Goal: Information Seeking & Learning: Understand process/instructions

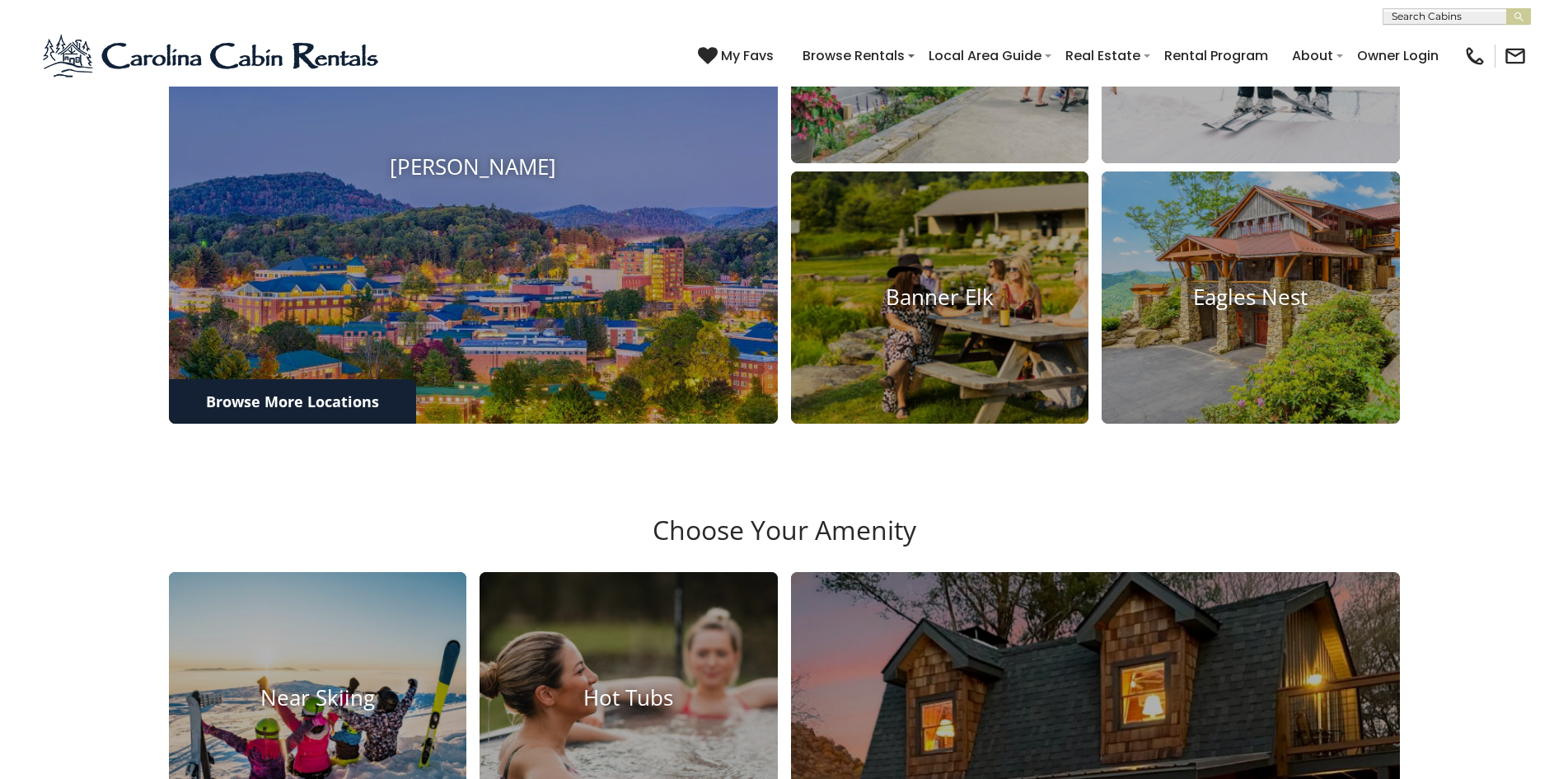
scroll to position [973, 0]
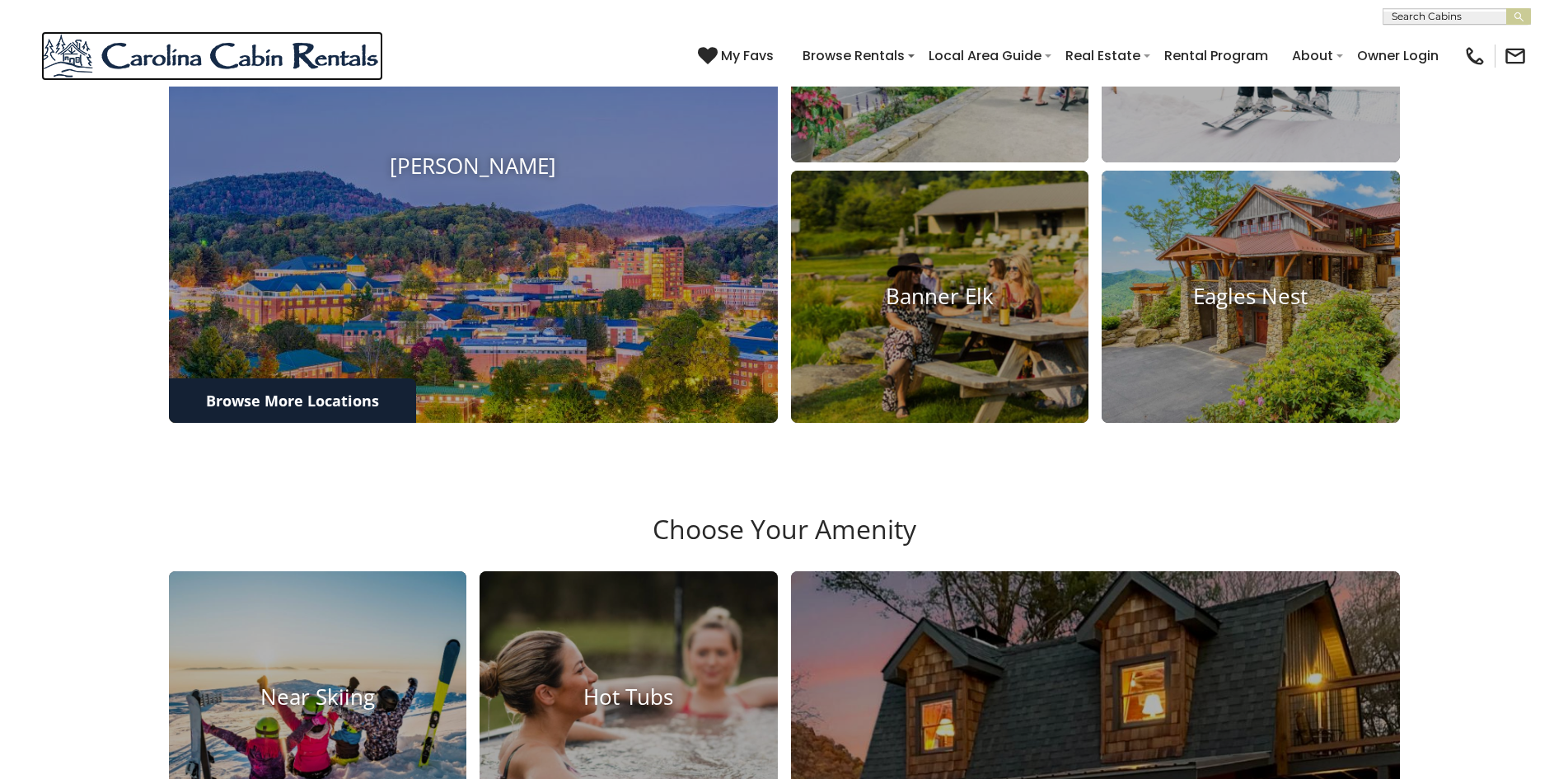
click at [102, 36] on img at bounding box center [211, 56] width 341 height 49
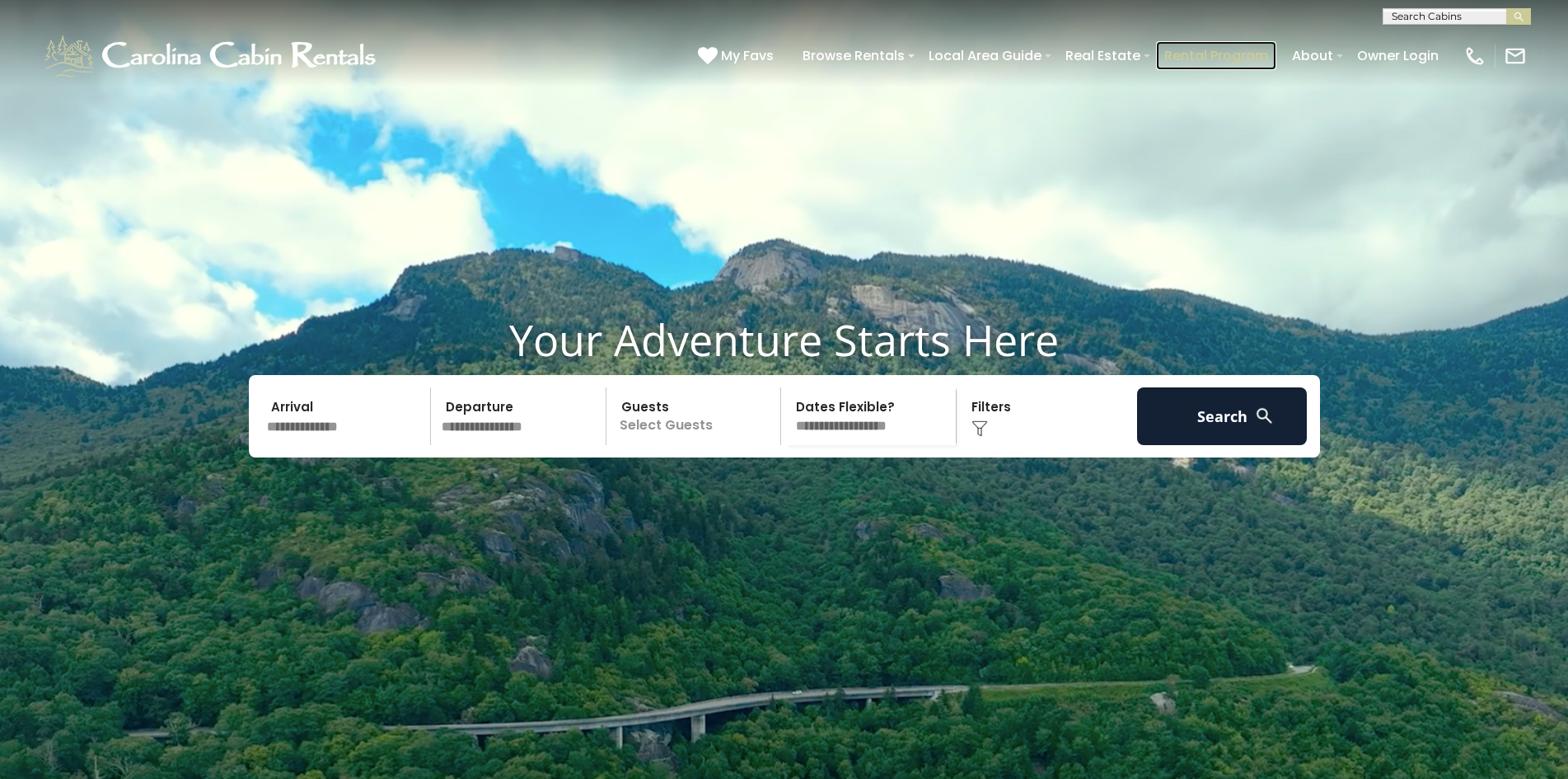
click at [1174, 47] on link "Rental Program" at bounding box center [1216, 56] width 120 height 29
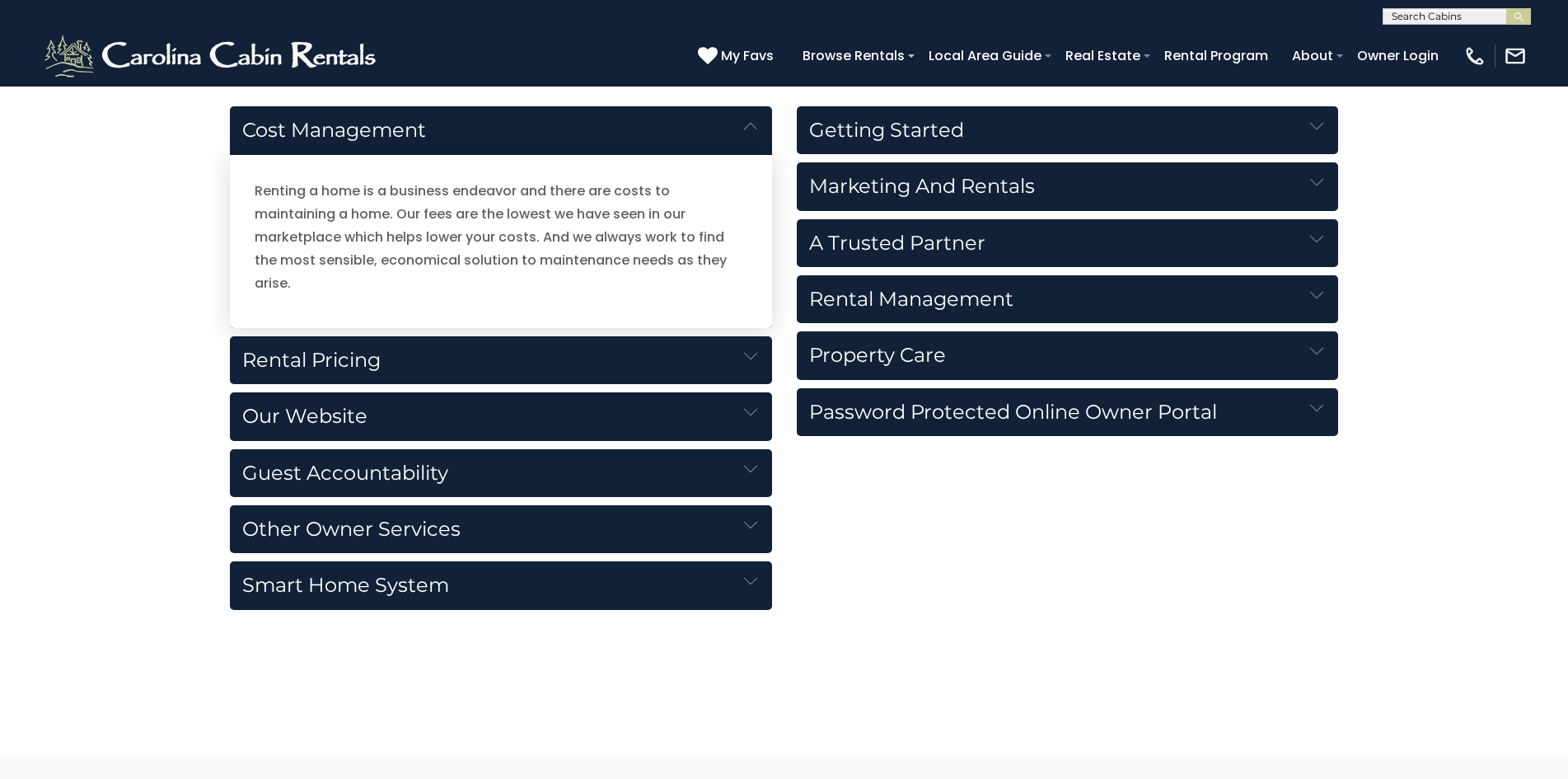
scroll to position [1792, 0]
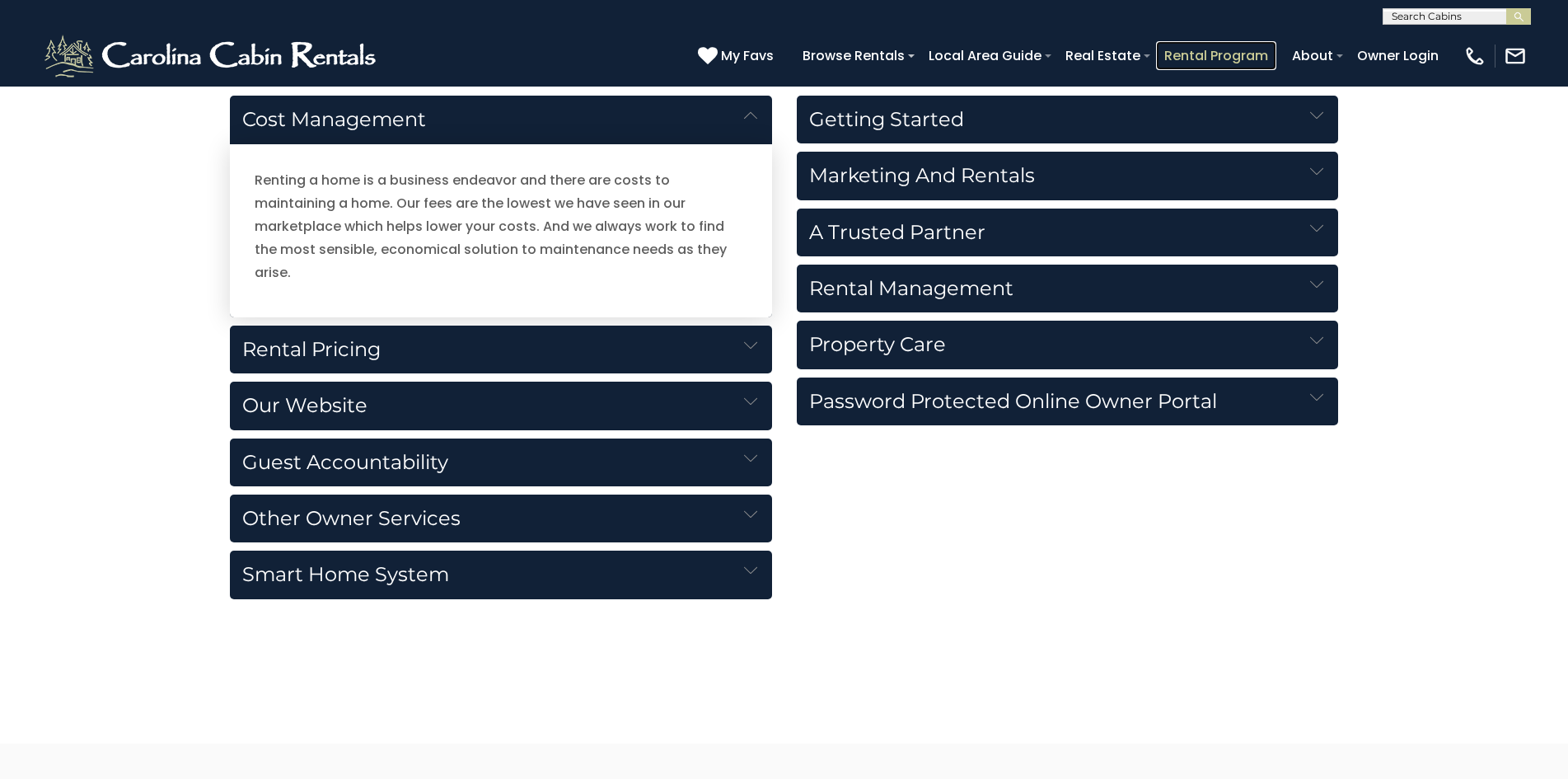
click at [1159, 49] on link "Rental Program" at bounding box center [1216, 56] width 120 height 29
